Goal: Obtain resource: Download file/media

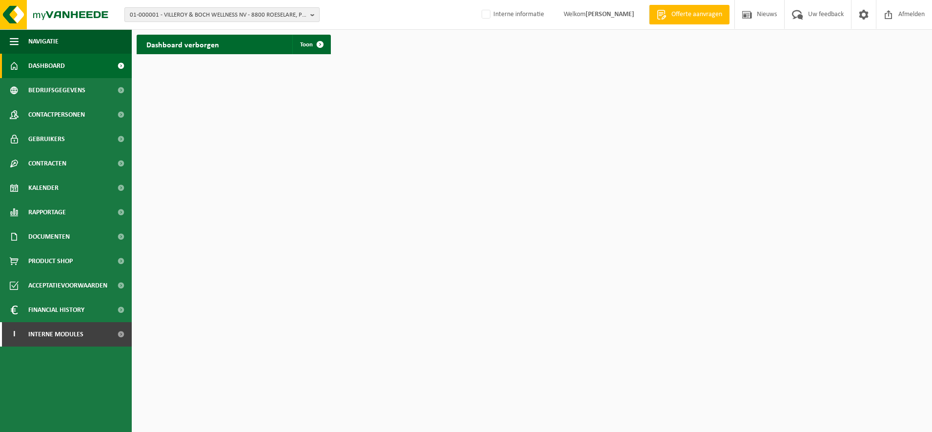
drag, startPoint x: 212, startPoint y: 14, endPoint x: 203, endPoint y: 23, distance: 12.8
click at [211, 13] on span "01-000001 - VILLEROY & BOCH WELLNESS NV - 8800 ROESELARE, POPULIERSTRAAT 1" at bounding box center [218, 15] width 177 height 15
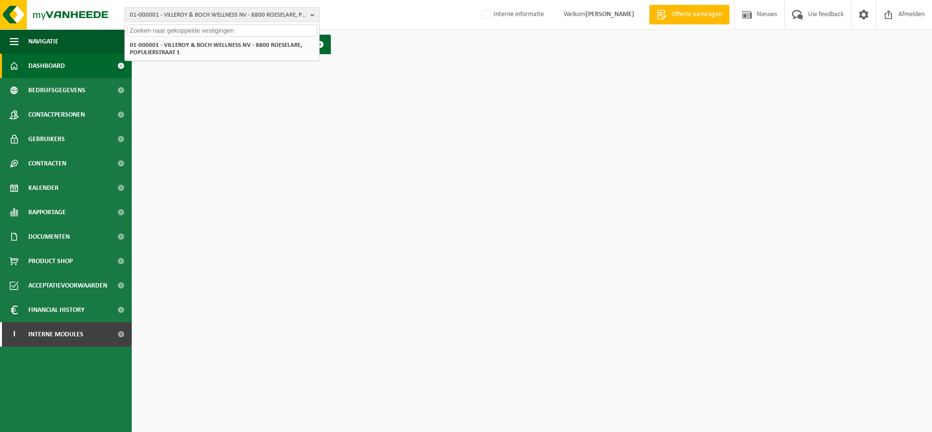
click at [190, 31] on input "text" at bounding box center [222, 30] width 190 height 12
paste input "10-758849"
type input "10-758849"
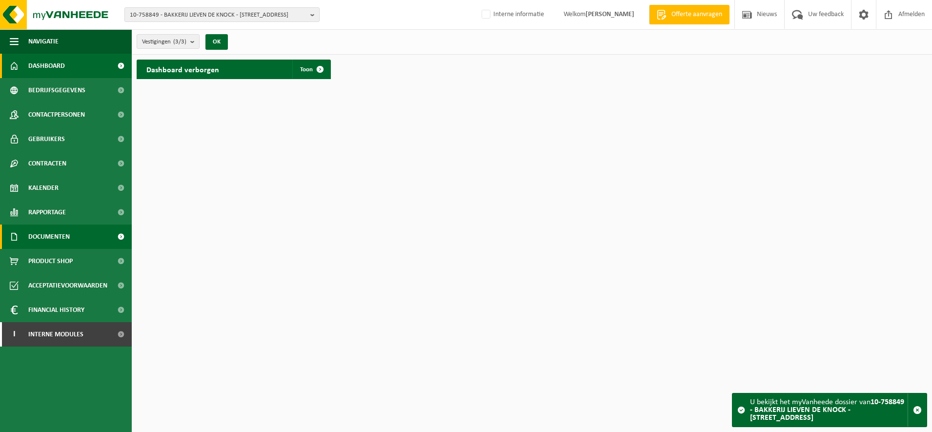
click at [74, 232] on link "Documenten" at bounding box center [66, 236] width 132 height 24
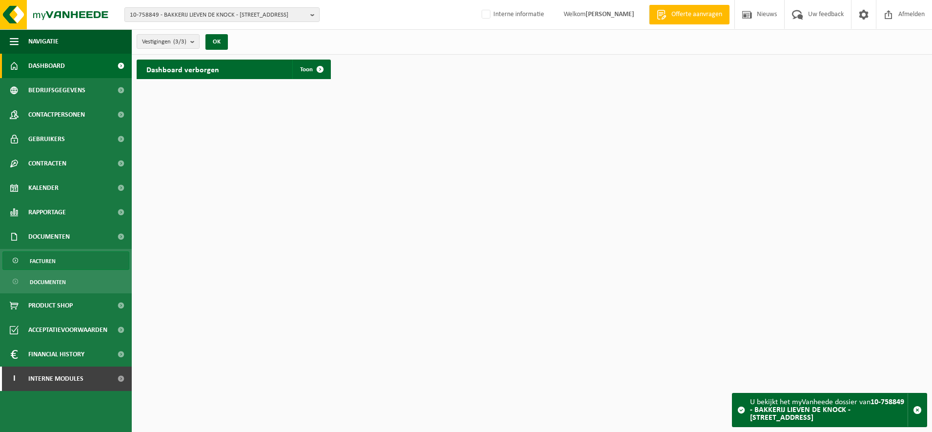
click at [53, 260] on span "Facturen" at bounding box center [43, 261] width 26 height 19
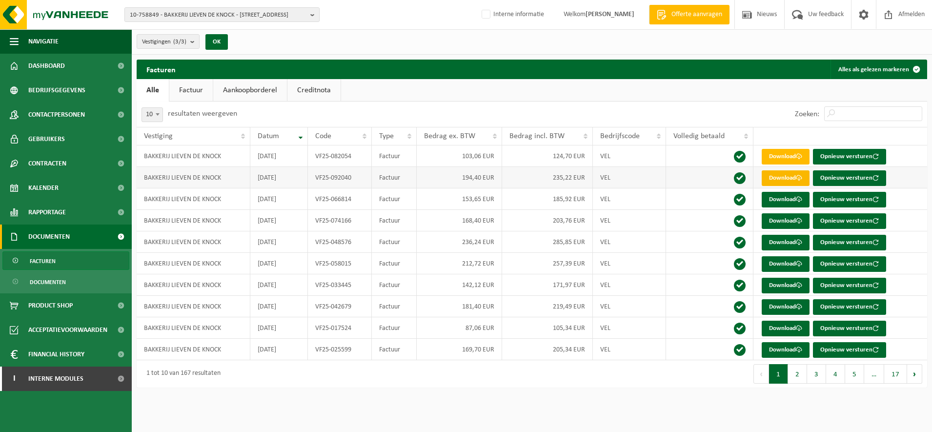
click at [782, 179] on link "Download" at bounding box center [786, 178] width 48 height 16
click at [796, 159] on link "Download" at bounding box center [786, 157] width 48 height 16
click at [781, 154] on link "Download" at bounding box center [786, 157] width 48 height 16
click at [232, 16] on span "10-758849 - BAKKERIJ LIEVEN DE KNOCK - 8501 HEULE, WATERMOLENWAL 14" at bounding box center [218, 15] width 177 height 15
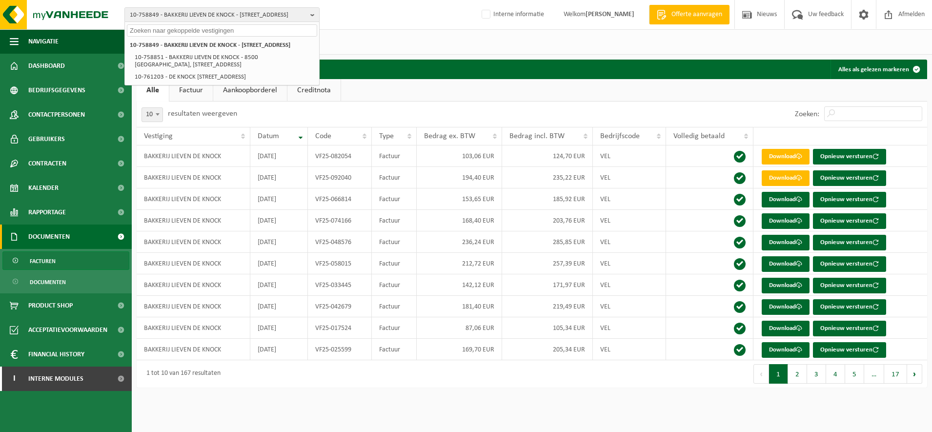
click at [231, 31] on input "text" at bounding box center [222, 30] width 190 height 12
paste input "10-878612"
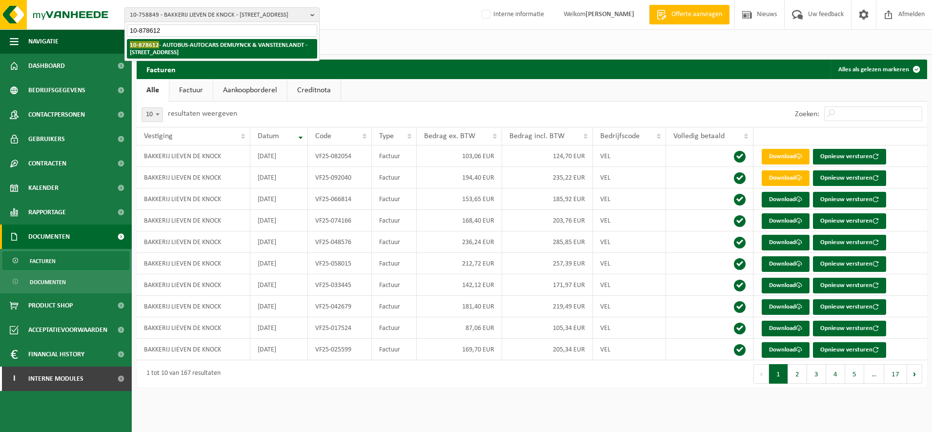
type input "10-878612"
click at [182, 47] on strong "10-878612 - AUTOBUS-AUTOCARS DEMUYNCK & VANSTEENLANDT - 8510 BELLEGEM, KWABRUGS…" at bounding box center [219, 48] width 178 height 15
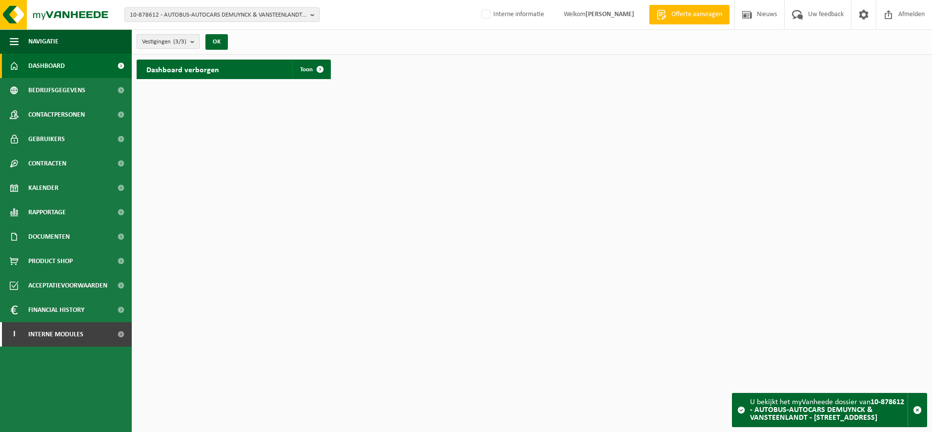
click at [165, 36] on span "Vestigingen (3/3)" at bounding box center [164, 42] width 44 height 15
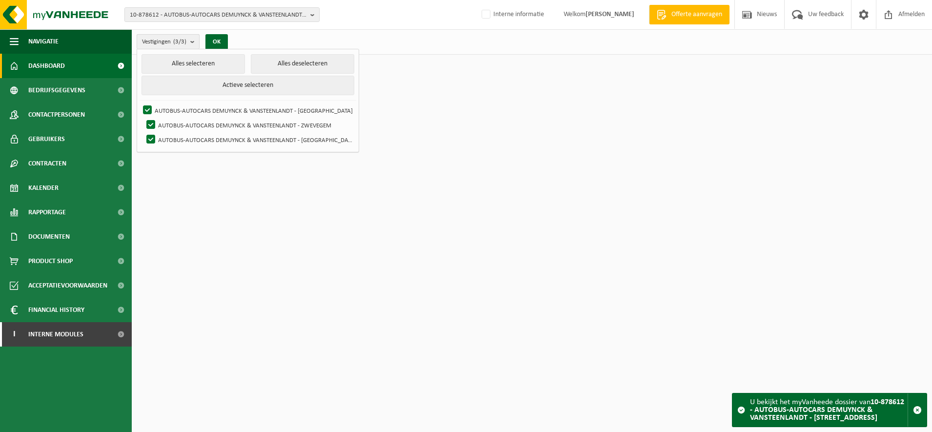
click at [165, 36] on span "Vestigingen (3/3)" at bounding box center [164, 42] width 44 height 15
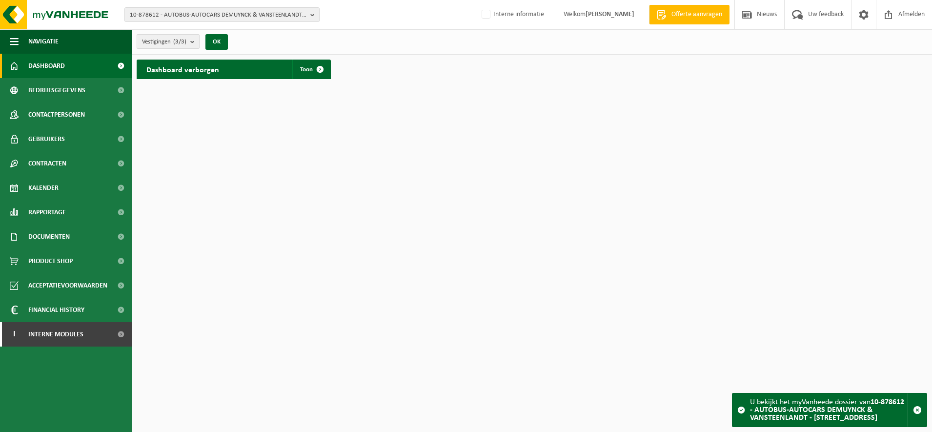
click at [165, 36] on span "Vestigingen (3/3)" at bounding box center [164, 42] width 44 height 15
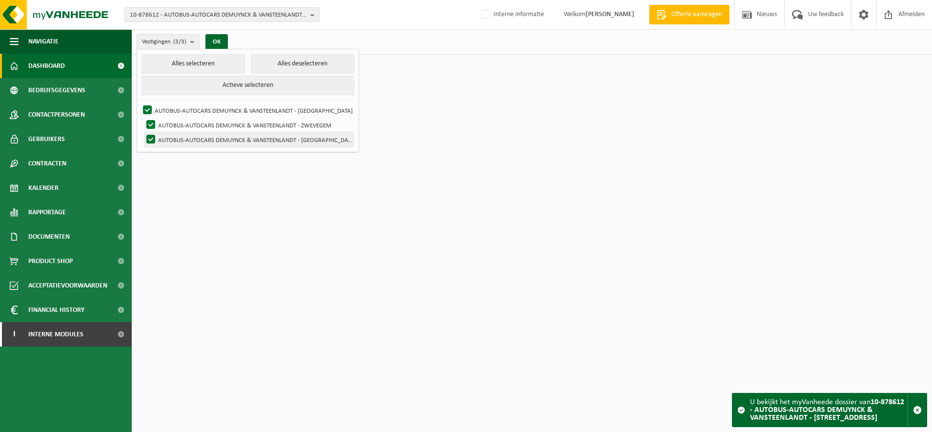
click at [244, 136] on label "AUTOBUS-AUTOCARS DEMUYNCK & VANSTEENLANDT - DIKSMUIDE" at bounding box center [248, 139] width 209 height 15
click at [143, 132] on input "AUTOBUS-AUTOCARS DEMUYNCK & VANSTEENLANDT - DIKSMUIDE" at bounding box center [142, 132] width 0 height 0
click at [244, 136] on label "AUTOBUS-AUTOCARS DEMUYNCK & VANSTEENLANDT - DIKSMUIDE" at bounding box center [248, 139] width 209 height 15
click at [143, 132] on input "AUTOBUS-AUTOCARS DEMUYNCK & VANSTEENLANDT - DIKSMUIDE" at bounding box center [142, 132] width 0 height 0
checkbox input "true"
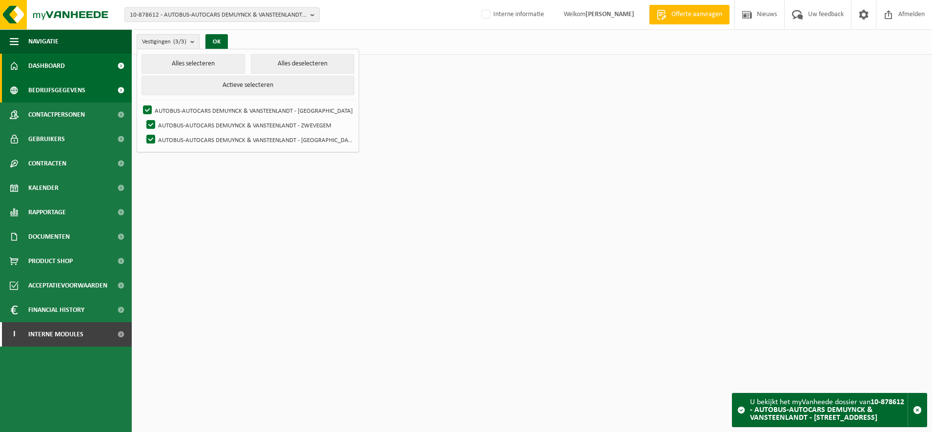
click at [87, 93] on link "Bedrijfsgegevens" at bounding box center [66, 90] width 132 height 24
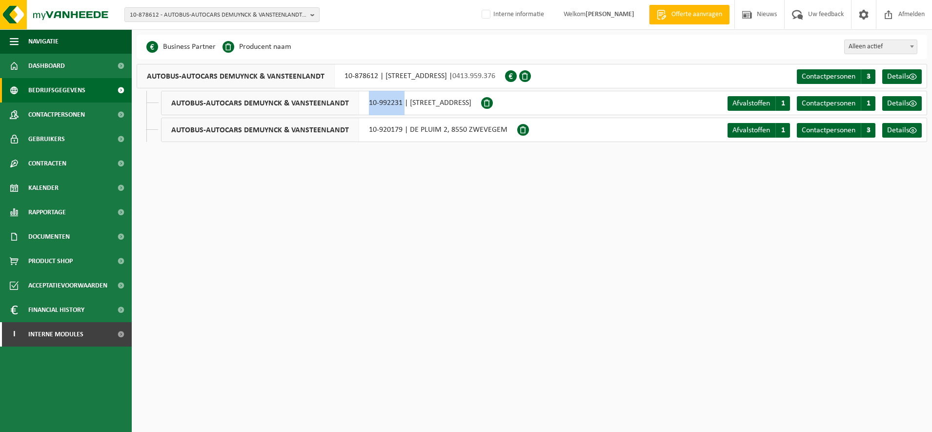
drag, startPoint x: 401, startPoint y: 103, endPoint x: 367, endPoint y: 108, distance: 34.4
click at [367, 108] on div "AUTOBUS-AUTOCARS DEMUYNCK & VANSTEENLANDT 10-992231 | [STREET_ADDRESS]" at bounding box center [321, 103] width 320 height 24
drag, startPoint x: 367, startPoint y: 108, endPoint x: 376, endPoint y: 102, distance: 10.7
copy div "10-992231"
click at [259, 18] on span "10-878612 - AUTOBUS-AUTOCARS DEMUYNCK & VANSTEENLANDT - [STREET_ADDRESS]" at bounding box center [218, 15] width 177 height 15
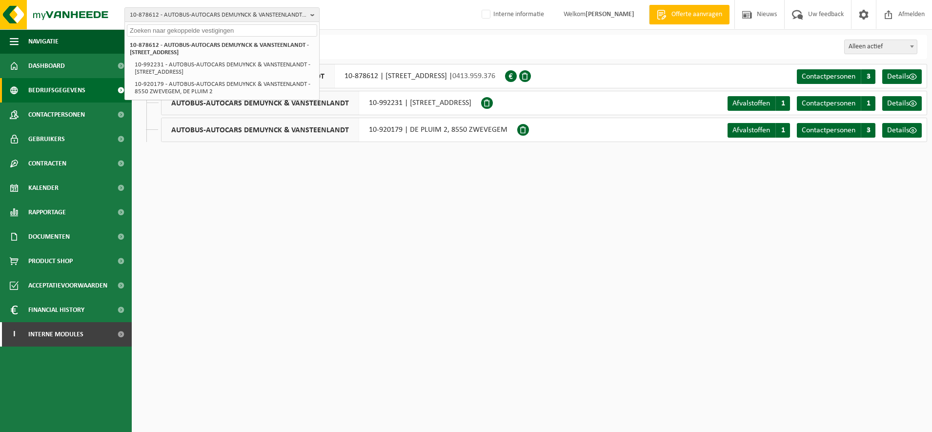
click at [231, 32] on input "text" at bounding box center [222, 30] width 190 height 12
click at [231, 29] on input "text" at bounding box center [222, 30] width 190 height 12
paste input "10-924971"
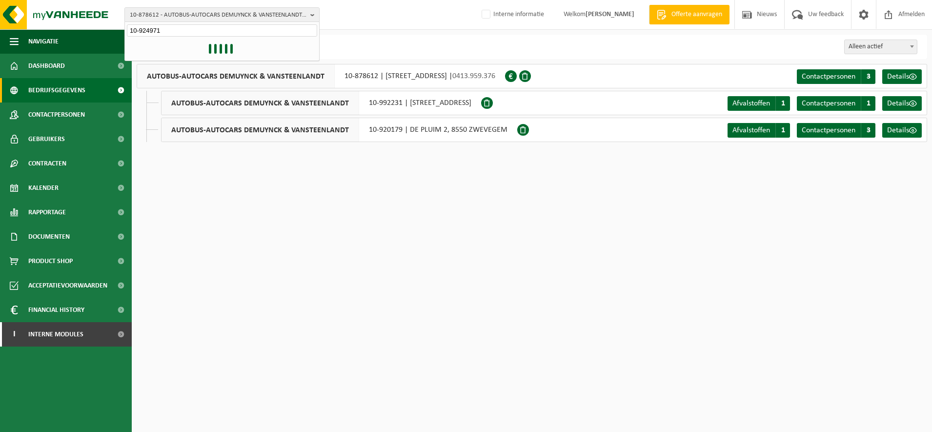
type input "10-924971"
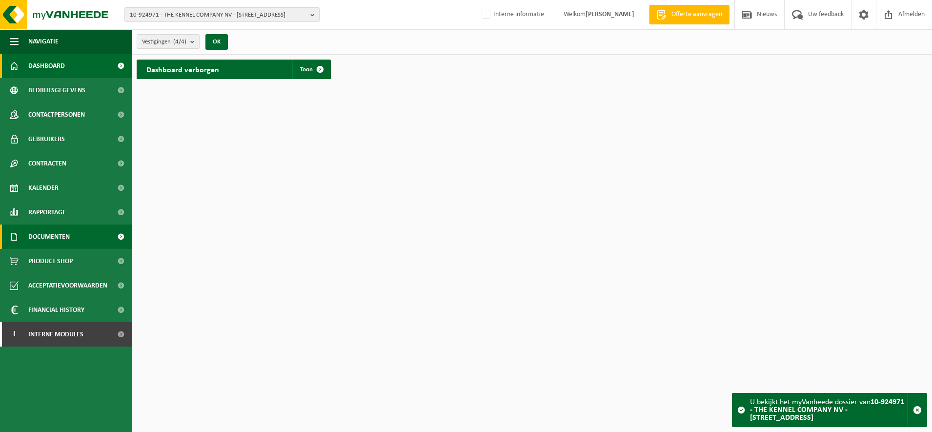
click at [77, 240] on link "Documenten" at bounding box center [66, 236] width 132 height 24
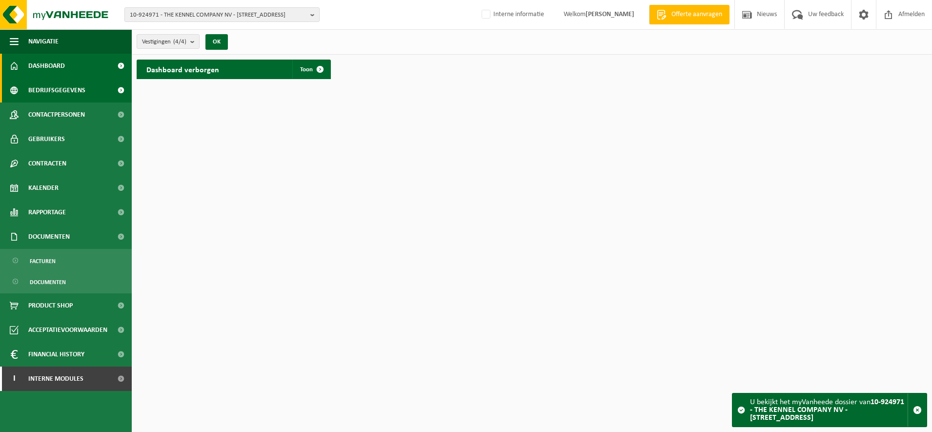
click at [79, 91] on span "Bedrijfsgegevens" at bounding box center [56, 90] width 57 height 24
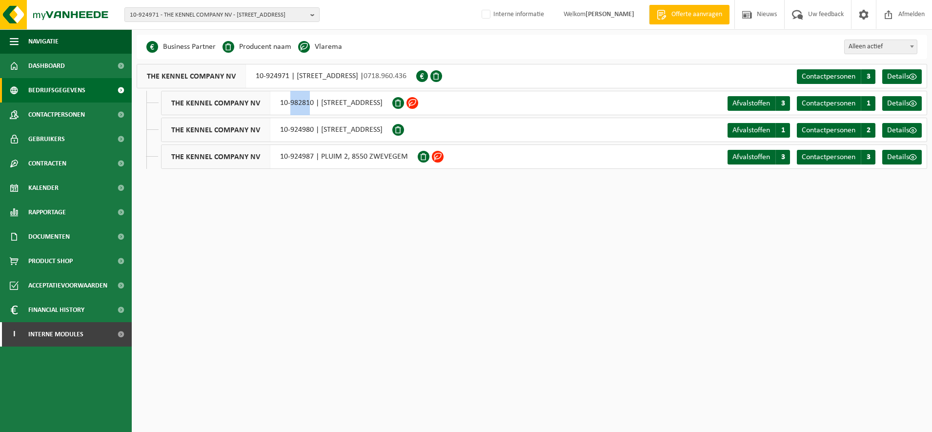
drag, startPoint x: 309, startPoint y: 104, endPoint x: 288, endPoint y: 104, distance: 20.5
click at [288, 104] on div "THE KENNEL COMPANY NV 10-982810 | [STREET_ADDRESS]" at bounding box center [276, 103] width 231 height 24
drag, startPoint x: 288, startPoint y: 104, endPoint x: 277, endPoint y: 111, distance: 13.6
click at [277, 111] on div "THE KENNEL COMPANY NV 10-982810 | [STREET_ADDRESS]" at bounding box center [276, 103] width 231 height 24
drag, startPoint x: 277, startPoint y: 111, endPoint x: 284, endPoint y: 111, distance: 7.8
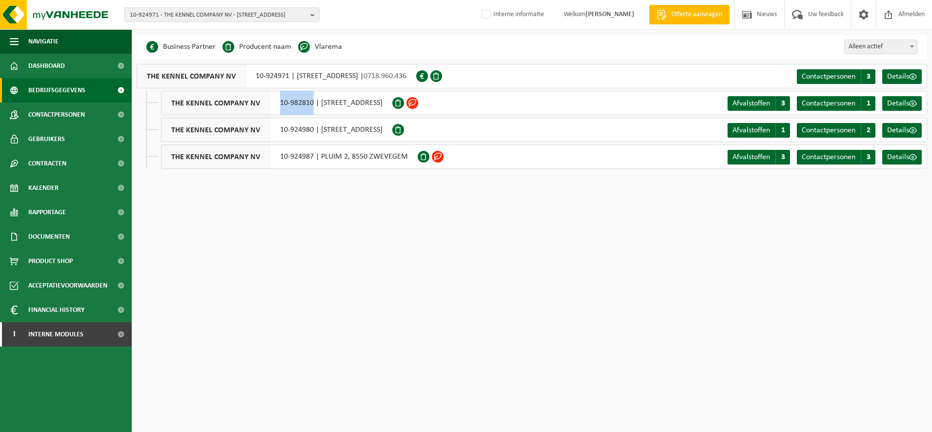
copy div "10-982810"
click at [295, 200] on html "10-924971 - THE KENNEL COMPANY NV - [GEOGRAPHIC_DATA][STREET_ADDRESS] 10-924971…" at bounding box center [466, 216] width 932 height 432
